Goal: Information Seeking & Learning: Learn about a topic

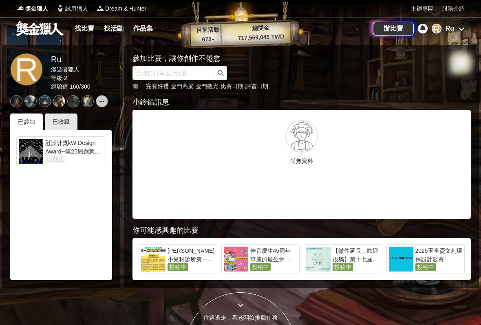
click at [459, 31] on icon at bounding box center [461, 28] width 7 height 7
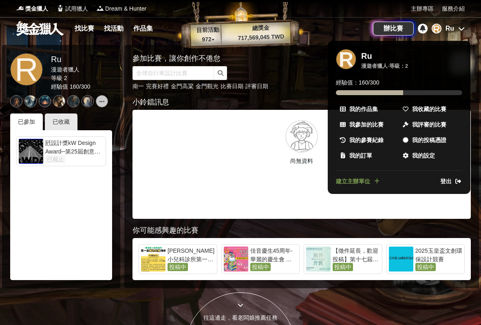
click at [423, 107] on span "我收藏的比賽" at bounding box center [429, 109] width 34 height 9
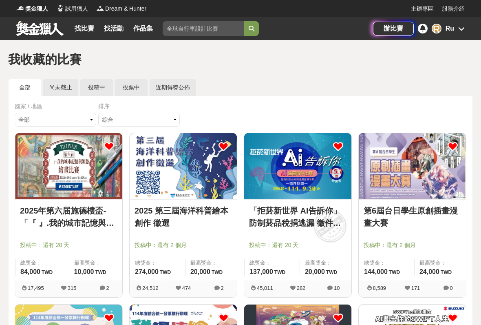
click at [85, 29] on link "找比賽" at bounding box center [84, 28] width 26 height 11
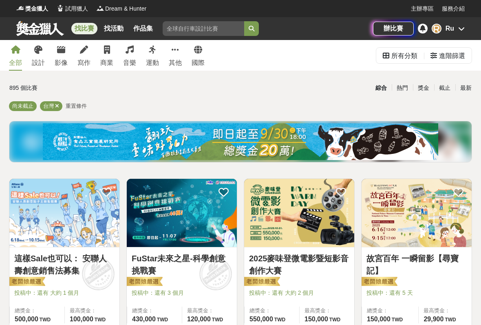
click at [40, 50] on icon at bounding box center [38, 50] width 8 height 8
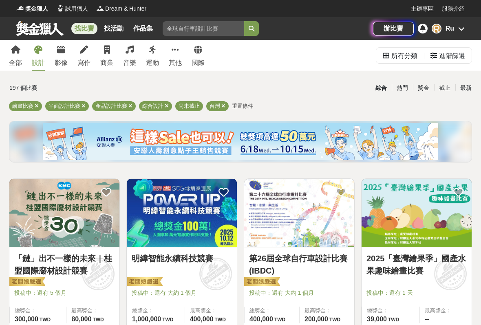
click at [469, 89] on div "最新" at bounding box center [465, 88] width 21 height 14
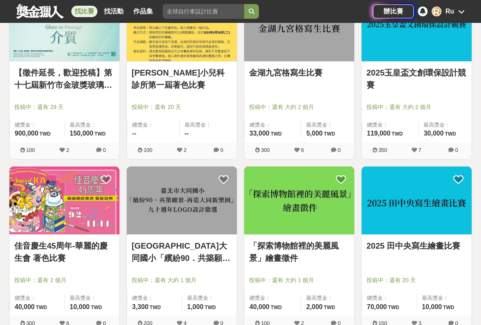
scroll to position [175, 0]
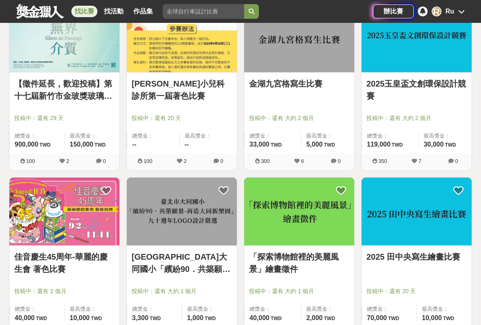
click at [50, 229] on img at bounding box center [64, 211] width 110 height 68
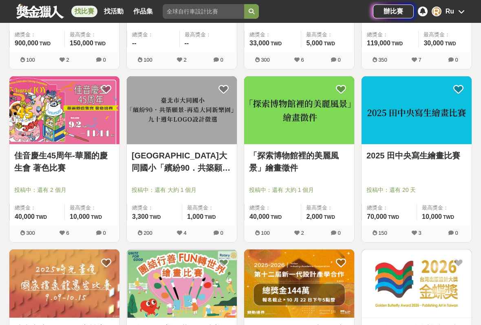
scroll to position [175, 0]
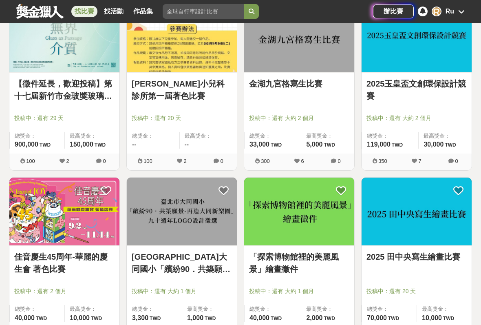
click at [42, 92] on link "【徵件延長，歡迎投稿】第十七屆新竹市金玻獎玻璃藝術暨設計應用創作比賽" at bounding box center [64, 89] width 100 height 24
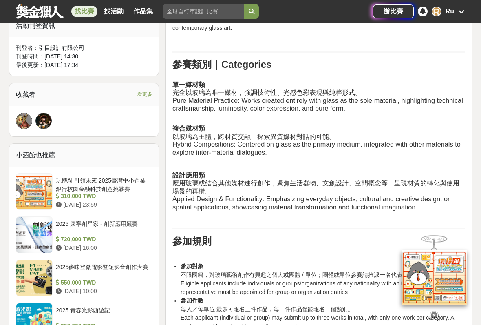
scroll to position [485, 0]
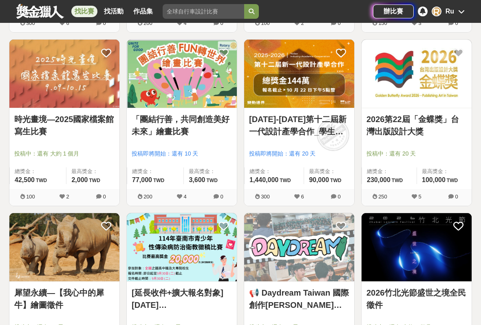
scroll to position [175, 0]
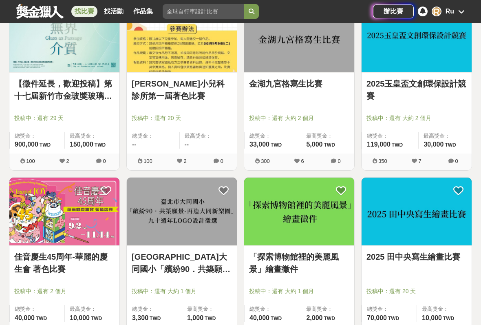
click at [441, 13] on div "R" at bounding box center [437, 12] width 10 height 10
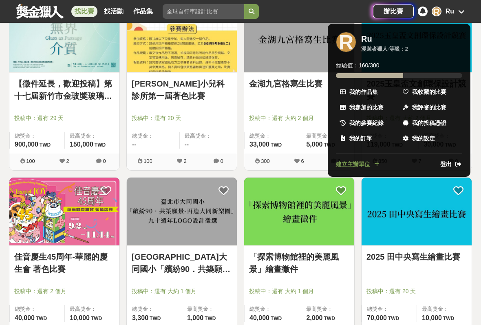
click at [437, 97] on link "我收藏的比賽" at bounding box center [430, 91] width 63 height 15
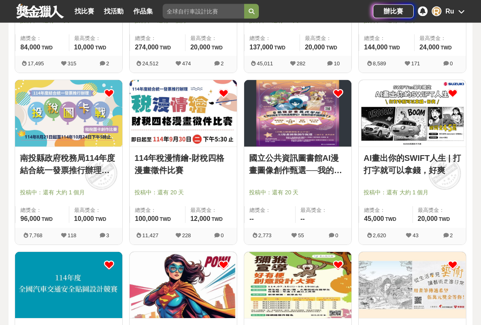
scroll to position [220, 0]
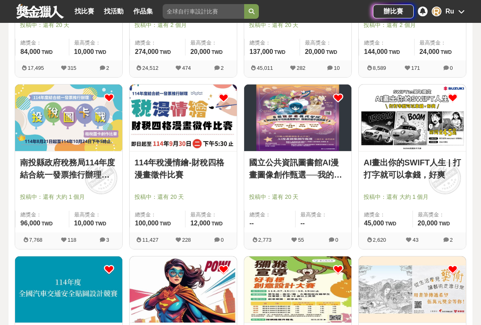
click at [172, 160] on link "114年稅漫情繪-財稅四格漫畫徵件比賽" at bounding box center [183, 168] width 97 height 24
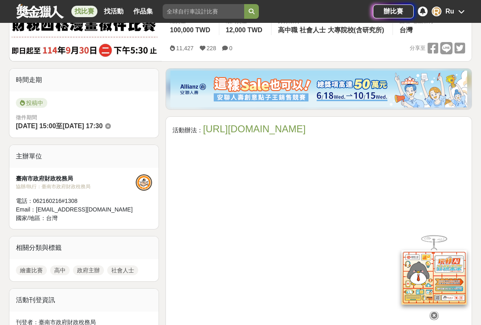
scroll to position [157, 0]
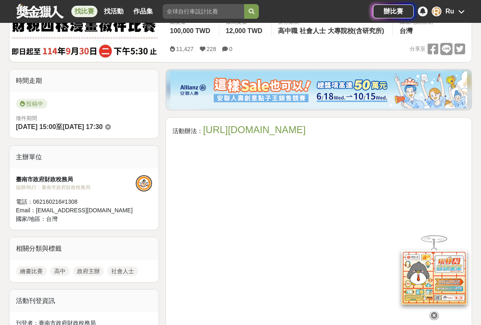
click at [217, 129] on link "https://gov.tw/fvq" at bounding box center [254, 129] width 103 height 11
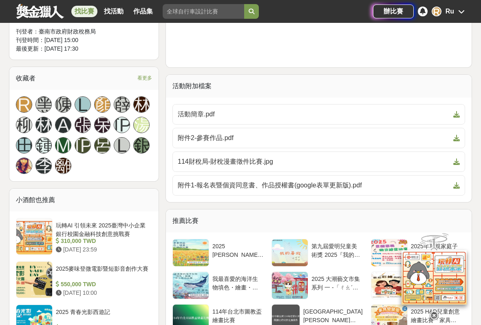
scroll to position [445, 0]
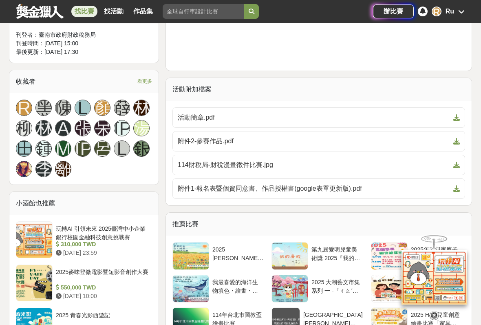
click at [207, 141] on span "附件2-參賽作品.pdf" at bounding box center [314, 141] width 272 height 10
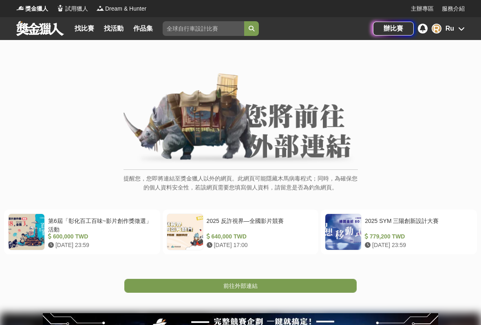
click at [221, 286] on link "前往外部連結" at bounding box center [240, 285] width 232 height 14
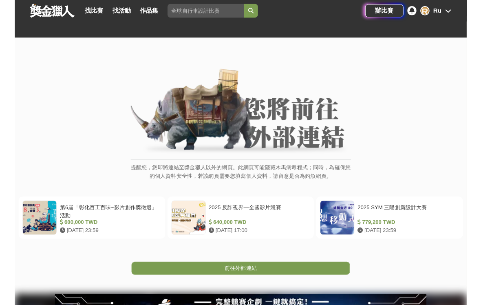
scroll to position [20, 0]
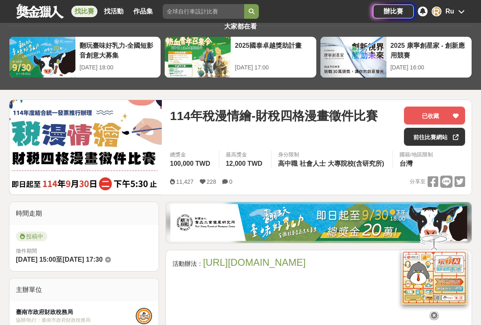
scroll to position [25, 0]
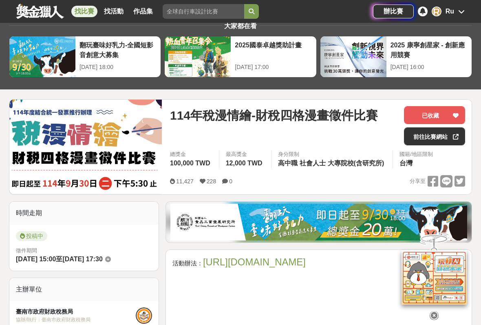
click at [429, 132] on link "前往比賽網站" at bounding box center [434, 136] width 61 height 18
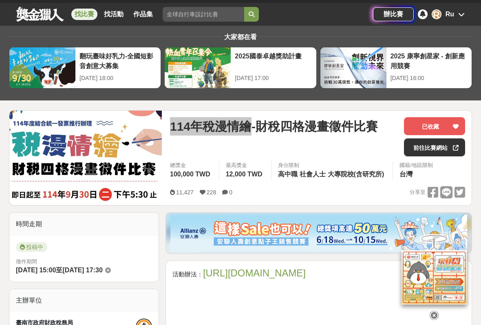
scroll to position [10, 0]
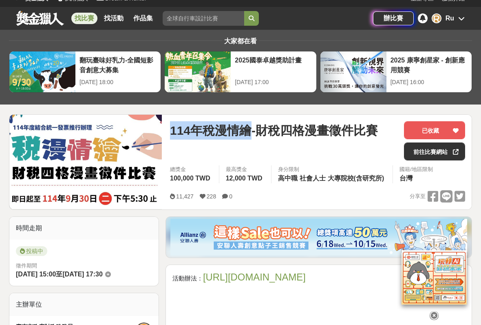
click at [190, 149] on div "114年稅漫情繪-財稅四格漫畫徵件比賽" at bounding box center [284, 140] width 228 height 39
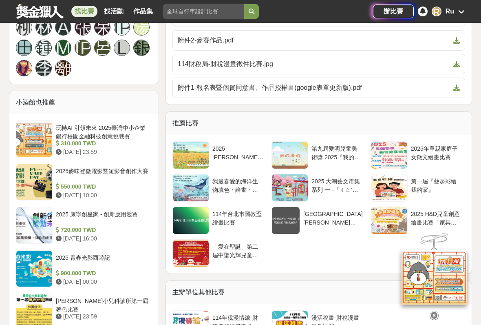
scroll to position [548, 0]
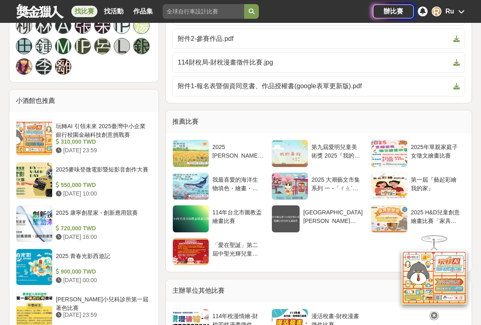
click at [194, 186] on div at bounding box center [191, 185] width 36 height 27
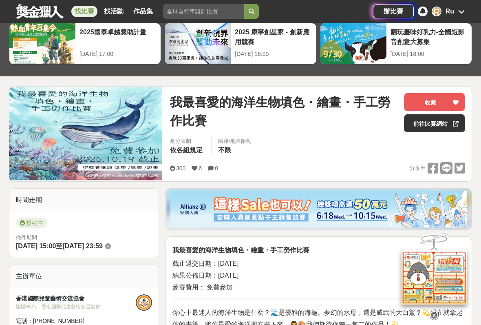
scroll to position [39, 0]
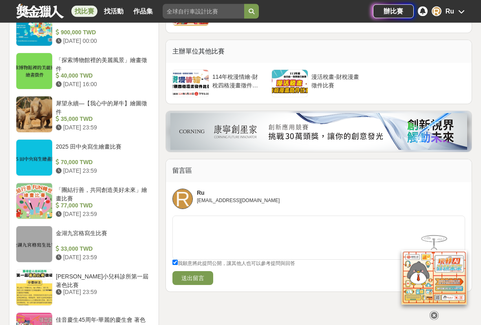
scroll to position [781, 0]
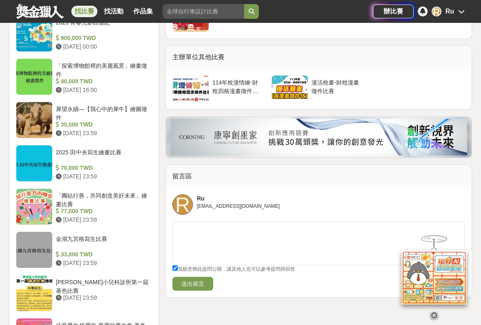
click at [292, 79] on div at bounding box center [290, 88] width 36 height 27
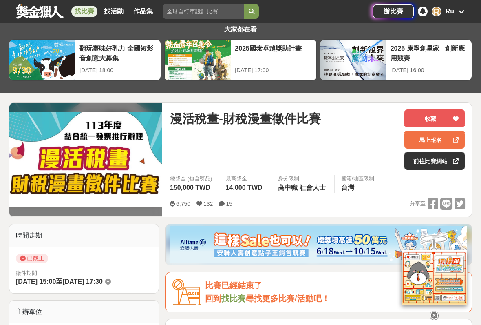
scroll to position [24, 0]
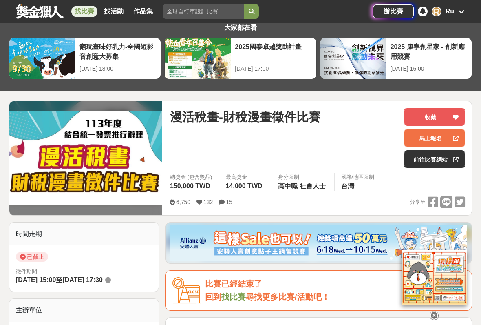
click at [420, 164] on link "前往比賽網站" at bounding box center [434, 159] width 61 height 18
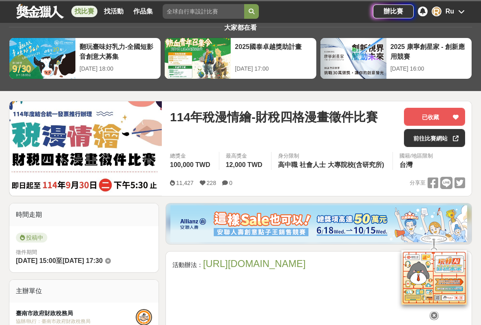
scroll to position [781, 0]
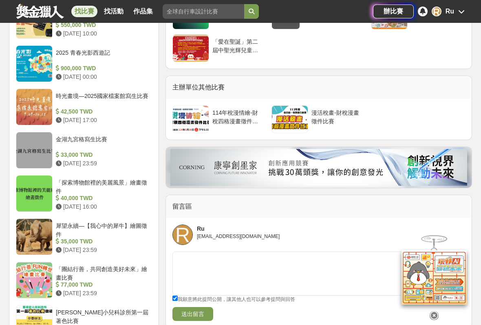
click at [296, 117] on div at bounding box center [290, 119] width 36 height 27
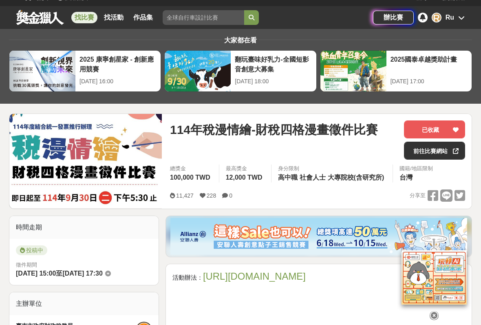
scroll to position [5, 0]
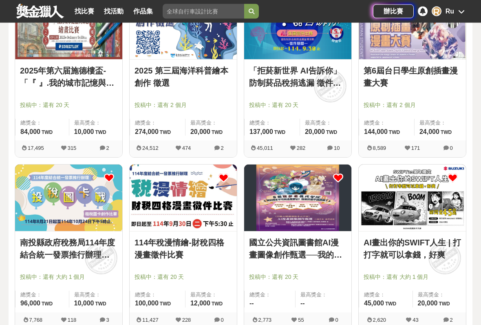
scroll to position [140, 0]
click at [32, 253] on link "南投縣政府稅務局114年度結合統一發票推行辦理「投稅圖卡戰」租稅圖卡創作比賽" at bounding box center [68, 248] width 97 height 24
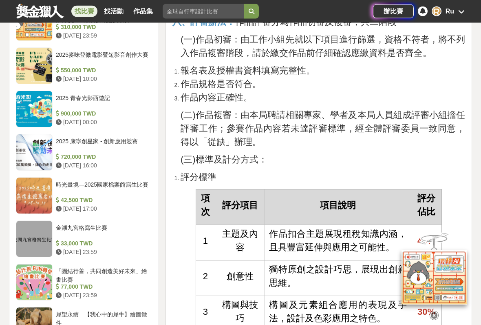
scroll to position [1283, 0]
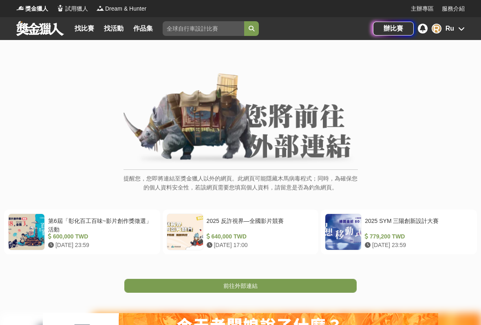
click at [318, 287] on link "前往外部連結" at bounding box center [240, 285] width 232 height 14
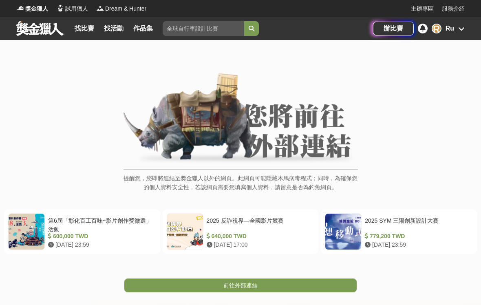
scroll to position [20, 0]
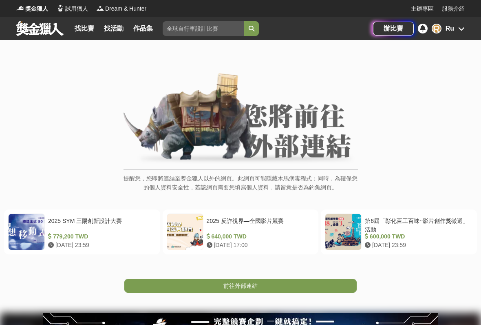
click at [332, 287] on link "前往外部連結" at bounding box center [240, 285] width 232 height 14
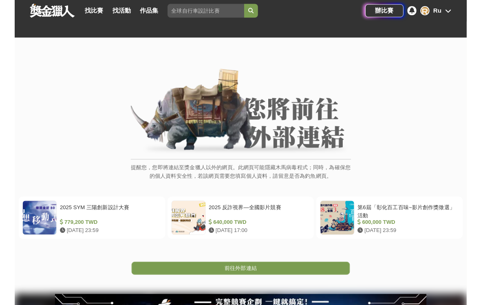
scroll to position [20, 0]
